Goal: Communication & Community: Share content

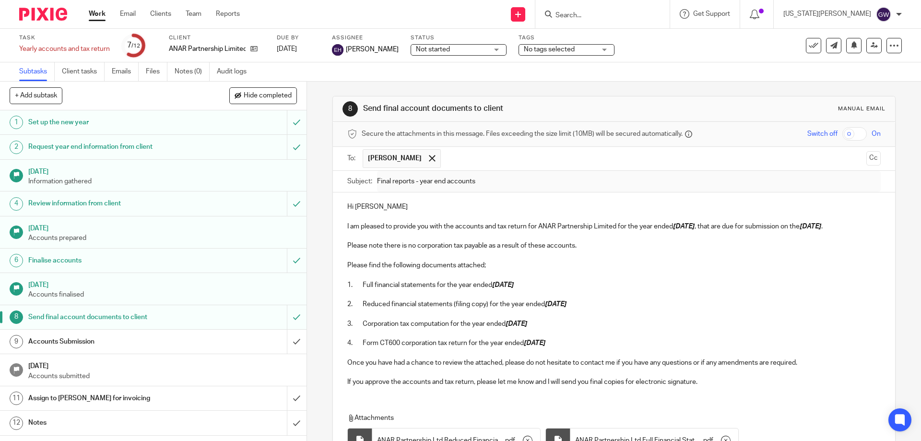
scroll to position [123, 0]
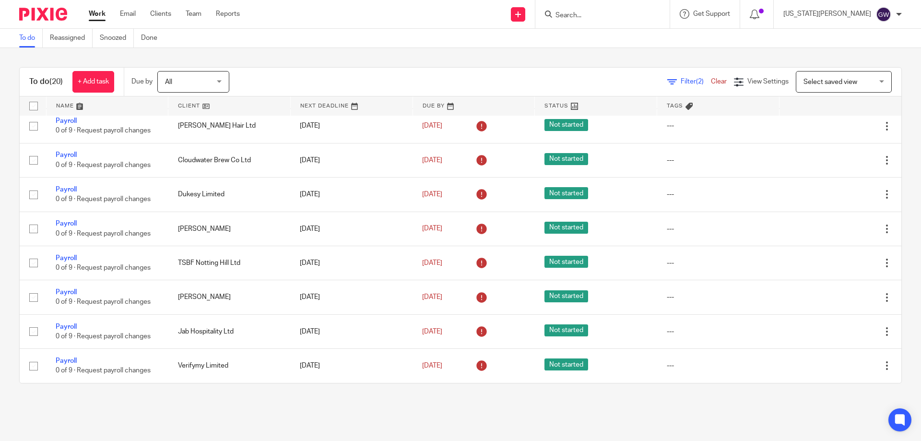
click at [612, 14] on input "Search" at bounding box center [597, 16] width 86 height 9
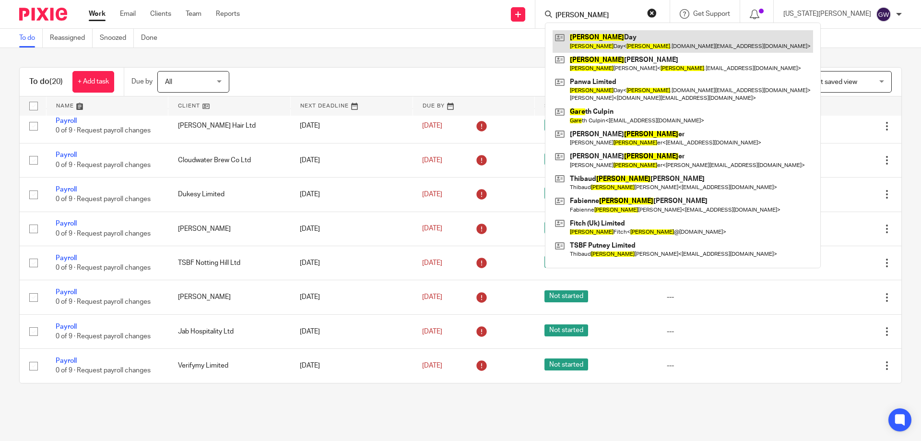
type input "gary"
click at [613, 46] on link at bounding box center [682, 41] width 260 height 22
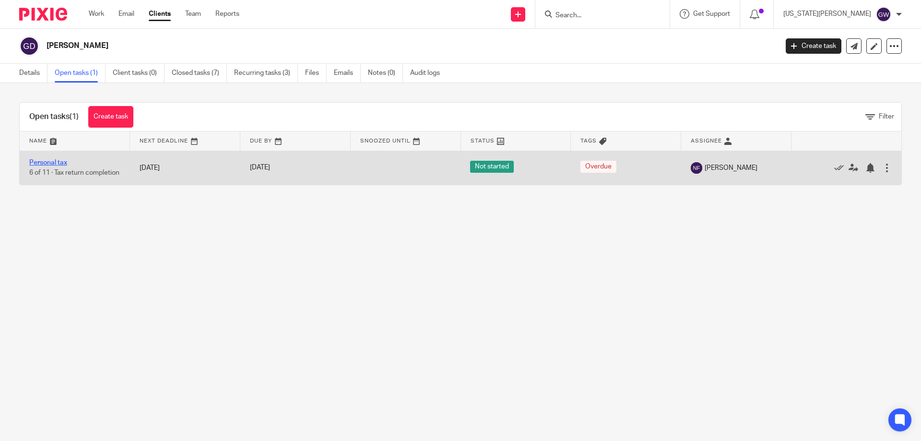
click at [58, 163] on link "Personal tax" at bounding box center [48, 162] width 38 height 7
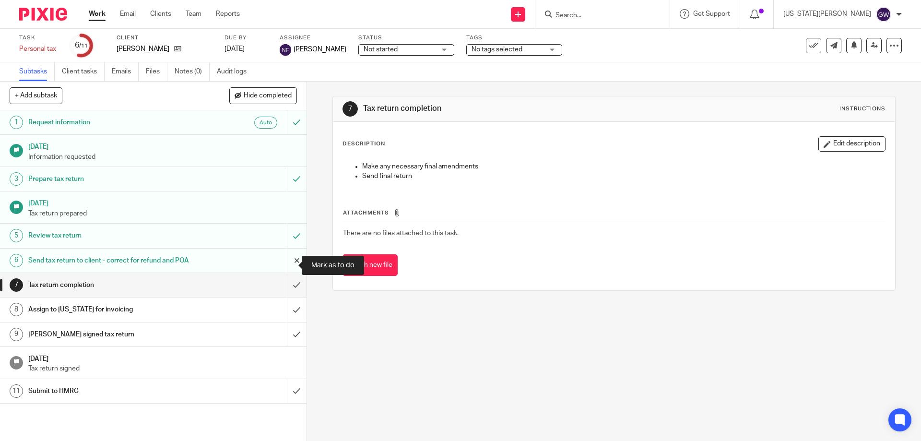
click at [290, 261] on input "submit" at bounding box center [153, 260] width 306 height 24
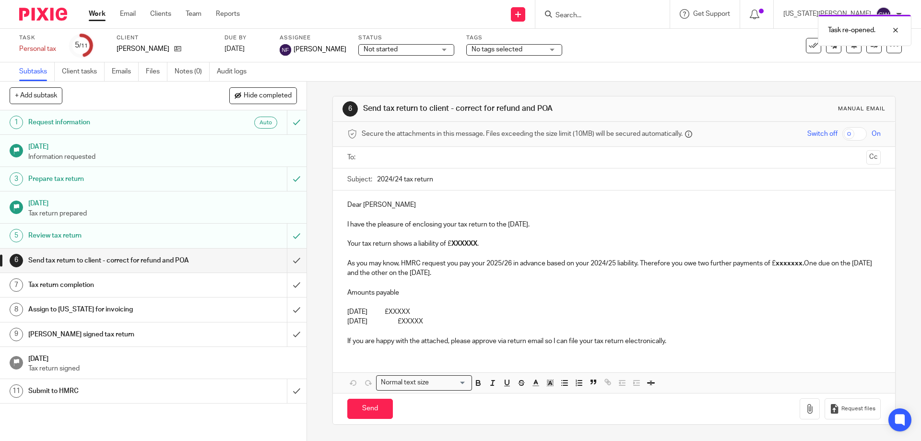
click at [387, 159] on input "text" at bounding box center [613, 157] width 497 height 11
click at [398, 179] on input "2024/24 tax return" at bounding box center [628, 182] width 503 height 22
click at [398, 183] on input "2024/24 tax return" at bounding box center [628, 182] width 503 height 22
type input "2024/25 tax return"
drag, startPoint x: 466, startPoint y: 310, endPoint x: 412, endPoint y: 246, distance: 83.7
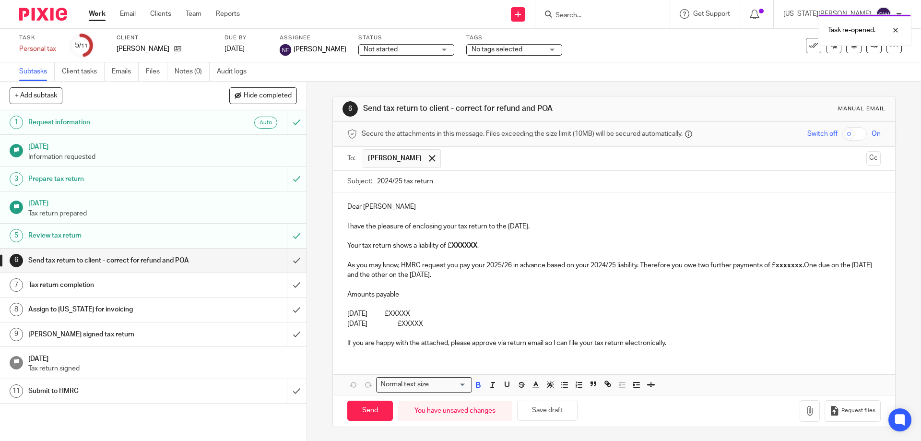
click at [412, 246] on div "Dear [PERSON_NAME] I have the pleasure of enclosing your tax return to the [DAT…" at bounding box center [613, 273] width 561 height 163
drag, startPoint x: 451, startPoint y: 324, endPoint x: 416, endPoint y: 246, distance: 85.4
click at [416, 246] on div "Dear [PERSON_NAME] I have the pleasure of enclosing your tax return to the [DAT…" at bounding box center [613, 273] width 561 height 163
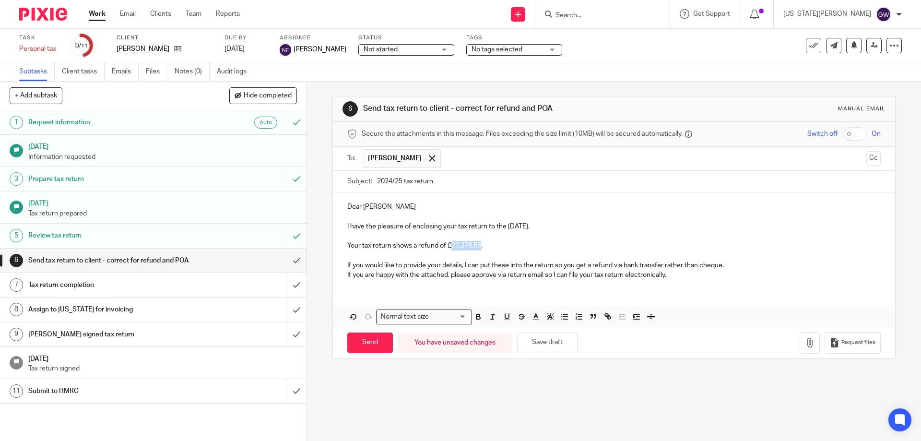
drag, startPoint x: 447, startPoint y: 244, endPoint x: 479, endPoint y: 246, distance: 32.2
click at [479, 246] on p "Your tax return shows a refund of £27,376.55." at bounding box center [613, 246] width 533 height 10
click at [474, 317] on icon "button" at bounding box center [478, 316] width 9 height 9
click at [726, 263] on p "If you would like to provide your details, I can put these into the return so y…" at bounding box center [613, 265] width 533 height 10
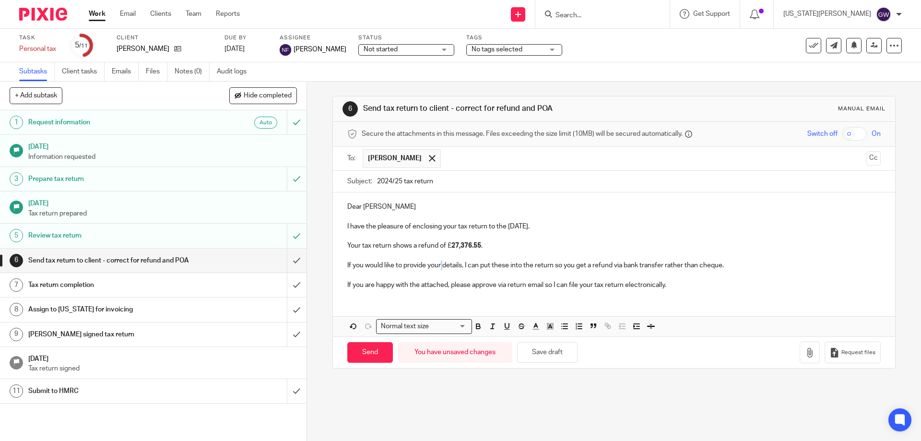
click at [440, 262] on p "If you would like to provide your details, I can put these into the return so y…" at bounding box center [613, 265] width 533 height 10
click at [805, 351] on icon "button" at bounding box center [810, 353] width 10 height 10
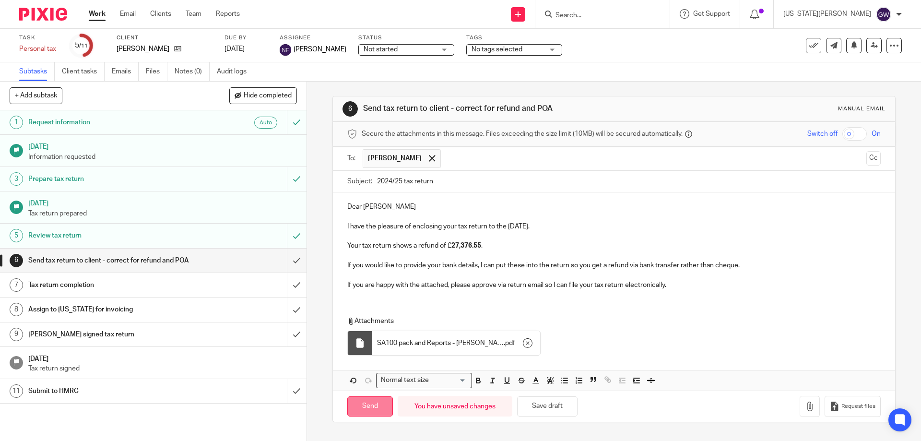
click at [385, 405] on input "Send" at bounding box center [370, 406] width 46 height 21
type input "Sent"
